Goal: Task Accomplishment & Management: Use online tool/utility

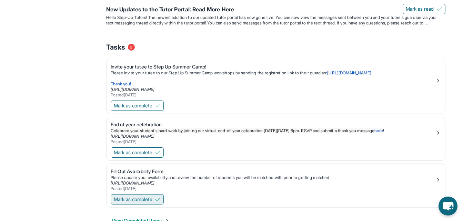
scroll to position [312, 0]
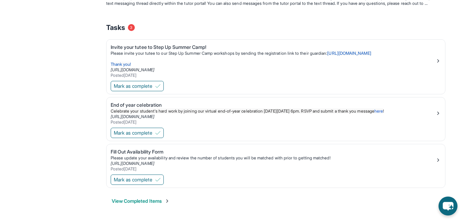
click at [130, 201] on button "View Completed Items" at bounding box center [141, 201] width 58 height 7
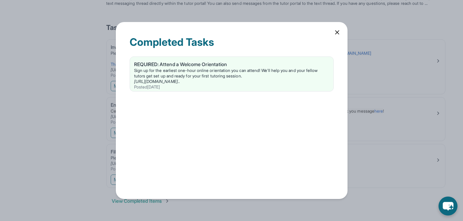
click at [338, 32] on icon at bounding box center [337, 32] width 7 height 7
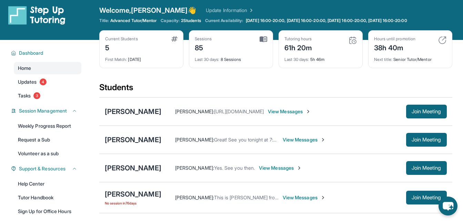
scroll to position [0, 0]
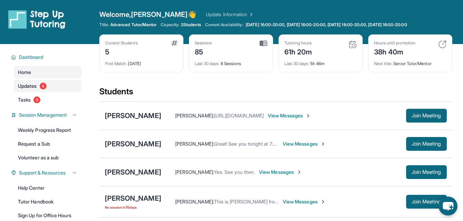
click at [36, 89] on span "Updates" at bounding box center [27, 86] width 19 height 7
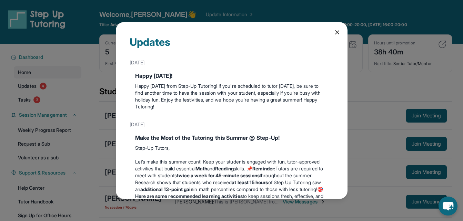
click at [334, 31] on icon at bounding box center [337, 32] width 7 height 7
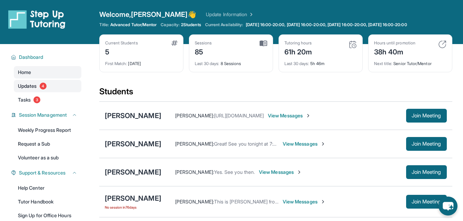
click at [30, 87] on span "Updates" at bounding box center [27, 86] width 19 height 7
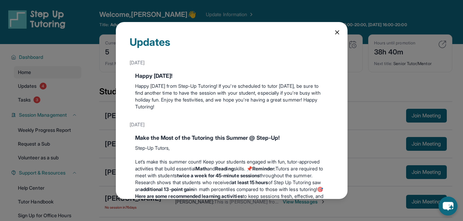
click at [334, 34] on icon at bounding box center [337, 32] width 7 height 7
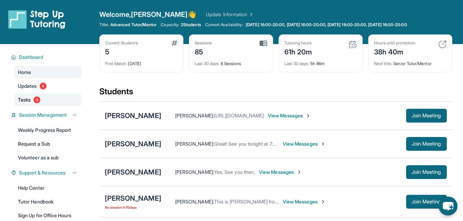
click at [37, 99] on span "3" at bounding box center [36, 100] width 7 height 7
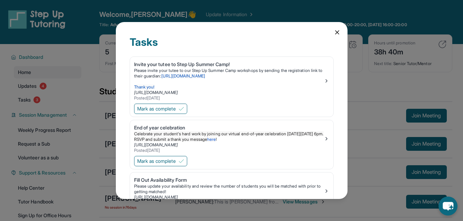
click at [336, 31] on icon at bounding box center [337, 32] width 3 height 3
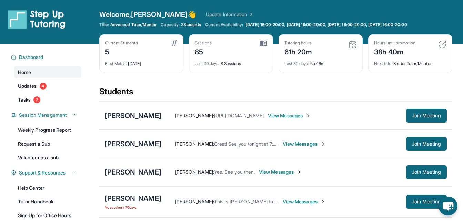
click at [359, 89] on div "Students" at bounding box center [275, 93] width 353 height 15
click at [441, 109] on div "[PERSON_NAME] [PERSON_NAME] : [URL][DOMAIN_NAME] View Messages Join Meeting" at bounding box center [275, 116] width 353 height 28
drag, startPoint x: 465, startPoint y: 123, endPoint x: 462, endPoint y: 117, distance: 7.1
drag, startPoint x: 458, startPoint y: 113, endPoint x: 445, endPoint y: 94, distance: 23.4
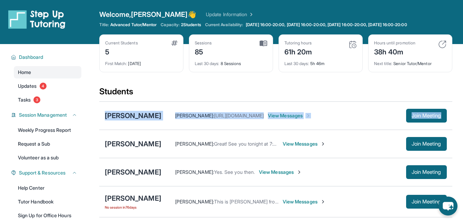
click at [325, 89] on div "Students" at bounding box center [275, 93] width 353 height 15
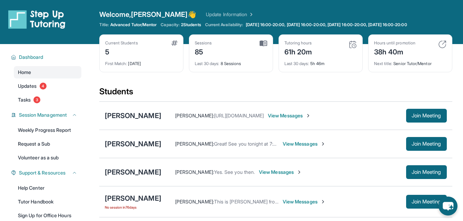
click at [322, 127] on div "[PERSON_NAME] [PERSON_NAME] : [URL][DOMAIN_NAME] View Messages Join Meeting" at bounding box center [275, 116] width 353 height 28
click at [421, 146] on span "Join Meeting" at bounding box center [427, 144] width 30 height 4
